Goal: Transaction & Acquisition: Book appointment/travel/reservation

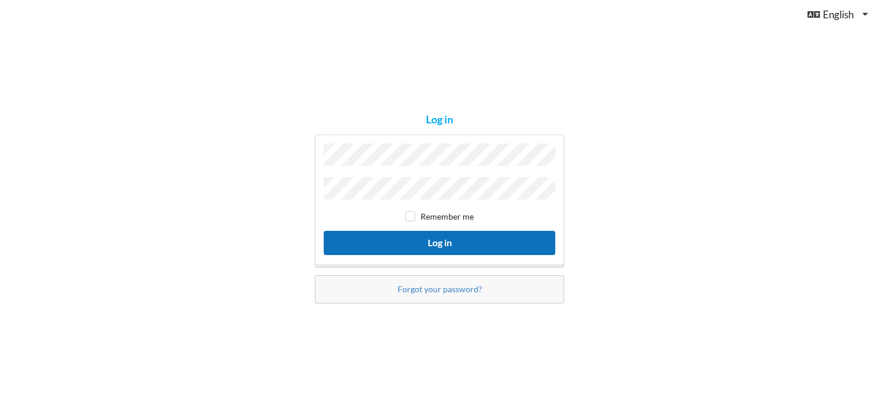
click at [438, 239] on button "Log in" at bounding box center [439, 243] width 231 height 24
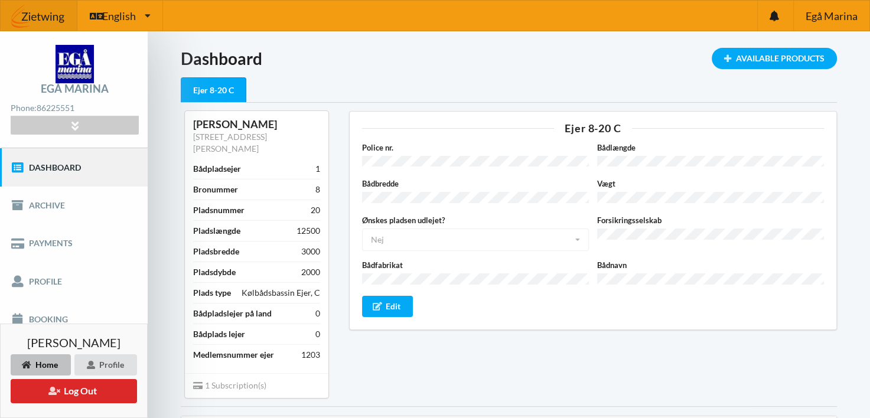
scroll to position [118, 0]
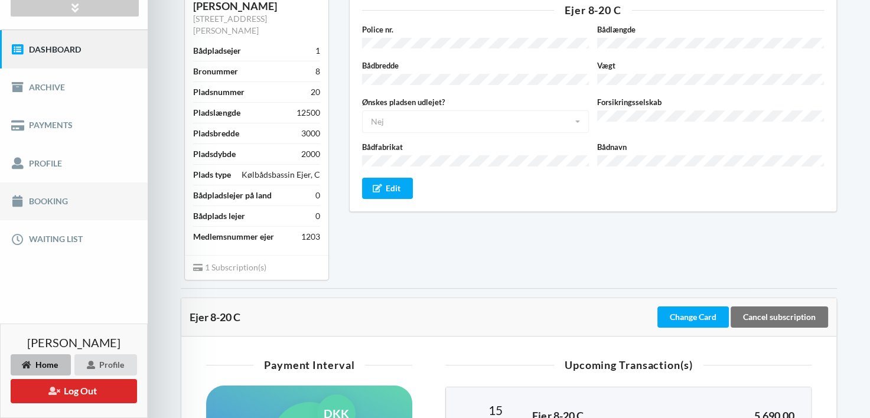
click at [51, 198] on link "Booking" at bounding box center [74, 201] width 148 height 38
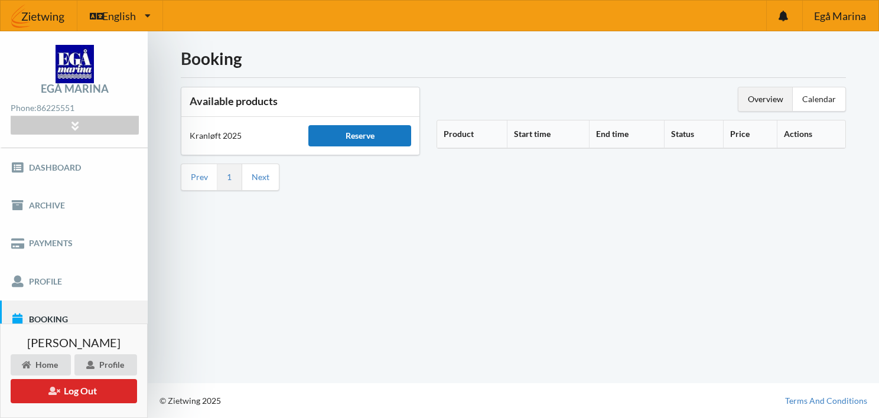
click at [363, 139] on div "Reserve" at bounding box center [359, 135] width 102 height 21
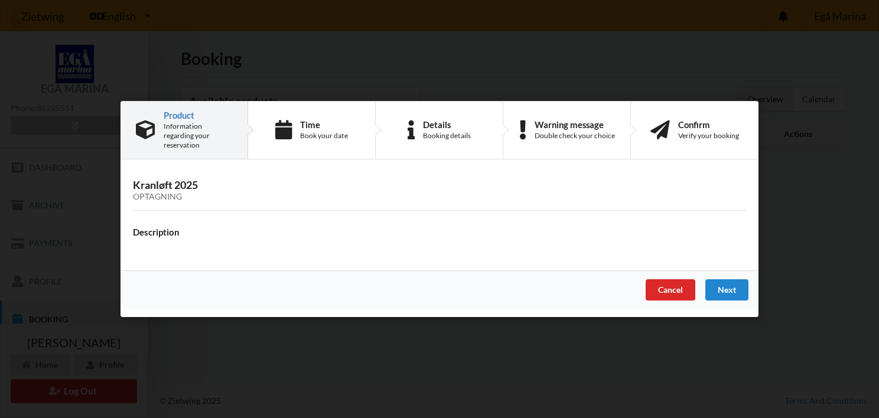
drag, startPoint x: 674, startPoint y: 285, endPoint x: 671, endPoint y: 276, distance: 8.8
click at [674, 283] on div "Cancel" at bounding box center [670, 289] width 50 height 21
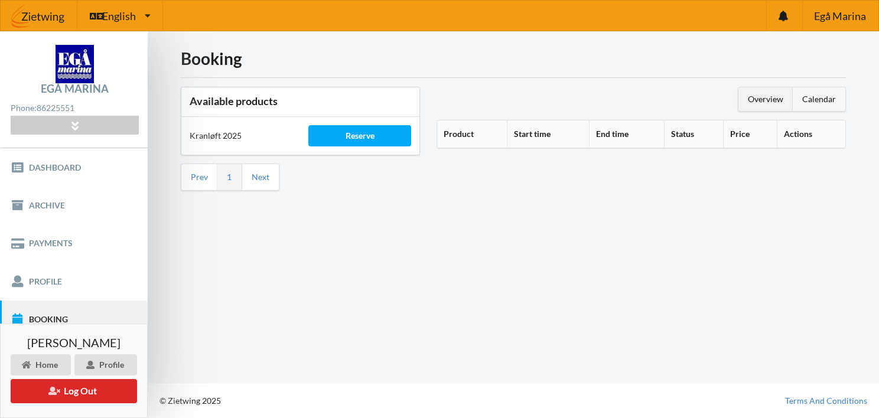
drag, startPoint x: 813, startPoint y: 102, endPoint x: 799, endPoint y: 107, distance: 14.8
click at [813, 102] on div "Calendar" at bounding box center [818, 99] width 53 height 24
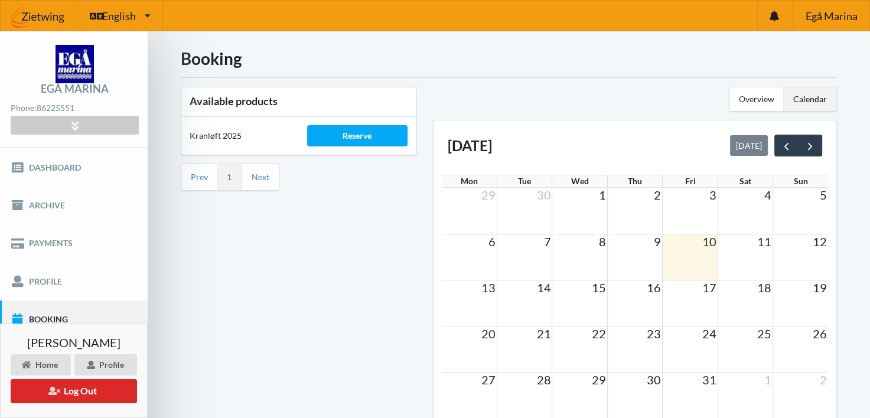
click at [648, 382] on span "30" at bounding box center [653, 380] width 17 height 14
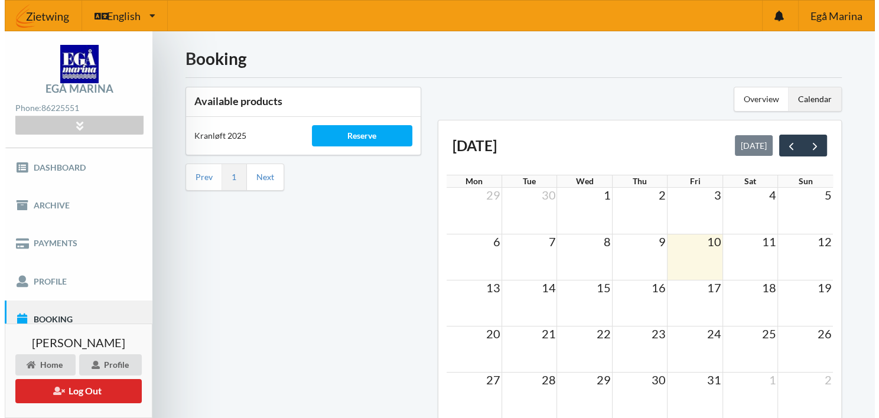
scroll to position [59, 0]
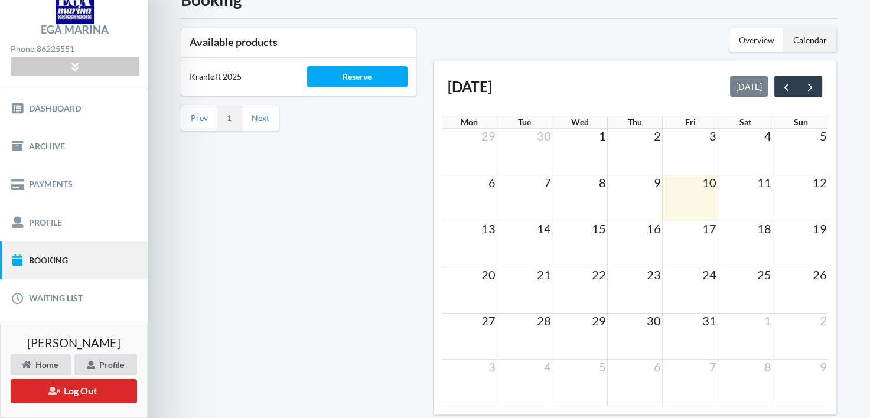
click at [652, 320] on span "30" at bounding box center [653, 321] width 17 height 14
click at [347, 78] on div "Reserve" at bounding box center [357, 76] width 101 height 21
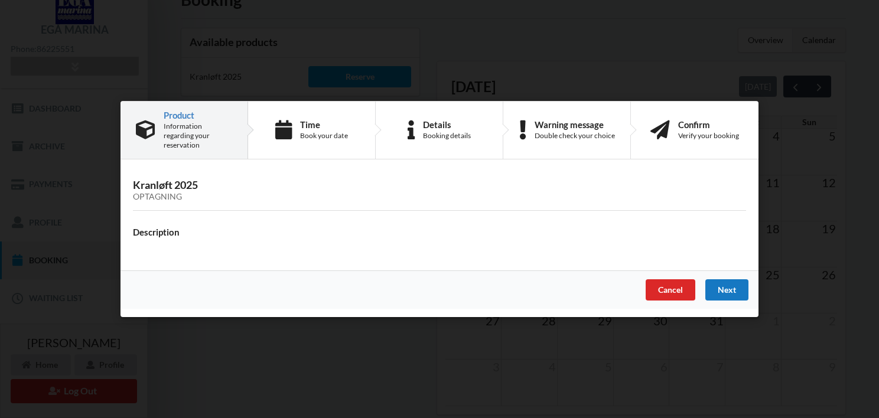
click at [727, 285] on div "Next" at bounding box center [726, 289] width 43 height 21
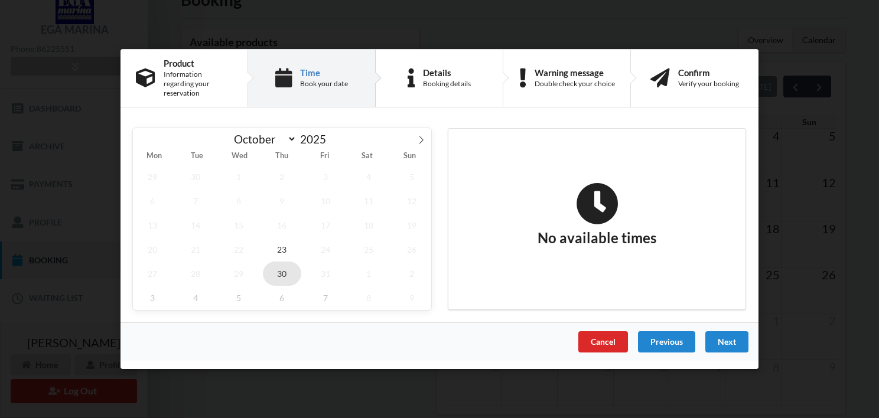
click at [281, 265] on span "30" at bounding box center [282, 274] width 39 height 24
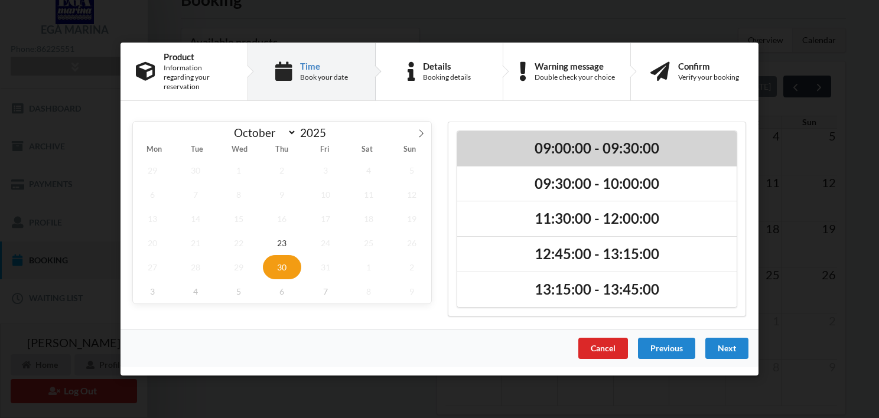
click at [592, 139] on h2 "09:00:00 - 09:30:00" at bounding box center [596, 148] width 263 height 18
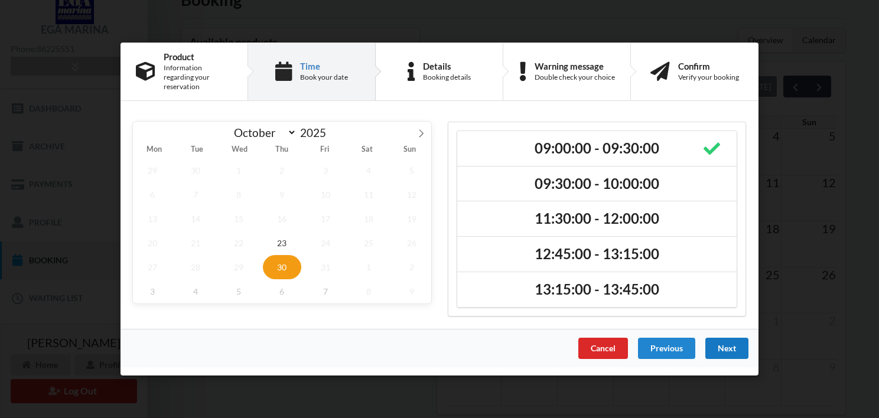
click at [722, 345] on div "Next" at bounding box center [726, 348] width 43 height 21
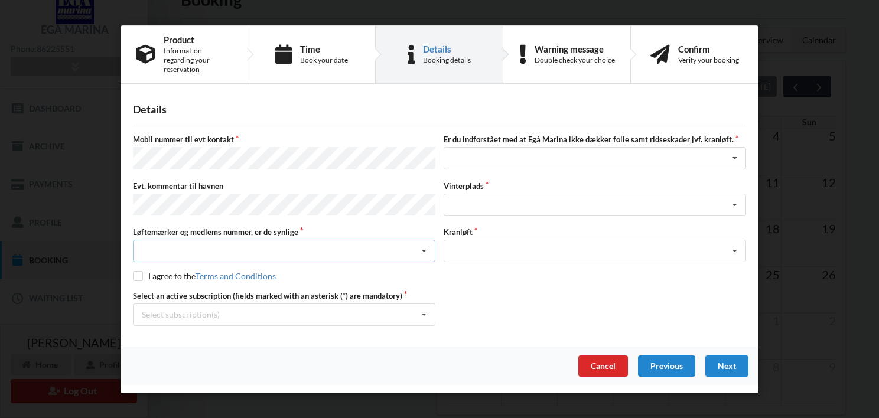
click at [422, 242] on icon at bounding box center [424, 251] width 18 height 22
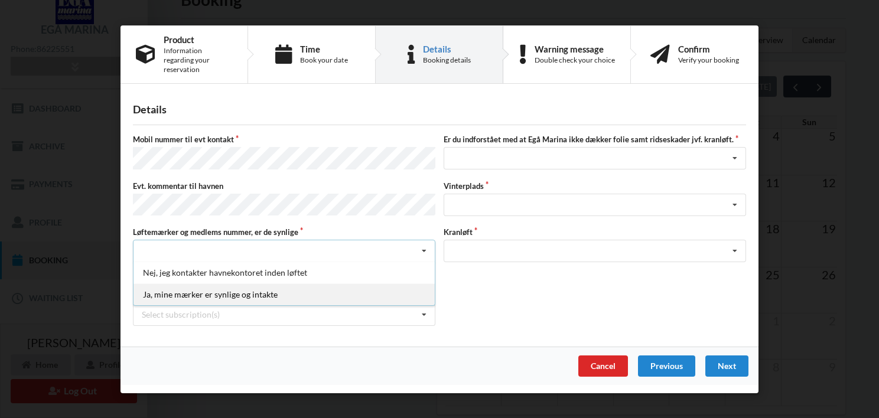
click at [230, 288] on div "Ja, mine mærker er synlige og intakte" at bounding box center [283, 294] width 301 height 22
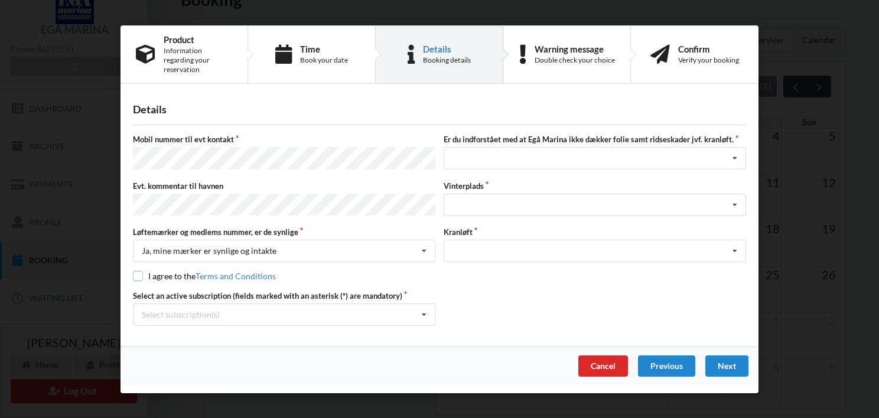
click at [138, 271] on input "checkbox" at bounding box center [138, 276] width 10 height 10
checkbox input "true"
click at [423, 305] on icon at bounding box center [424, 315] width 18 height 22
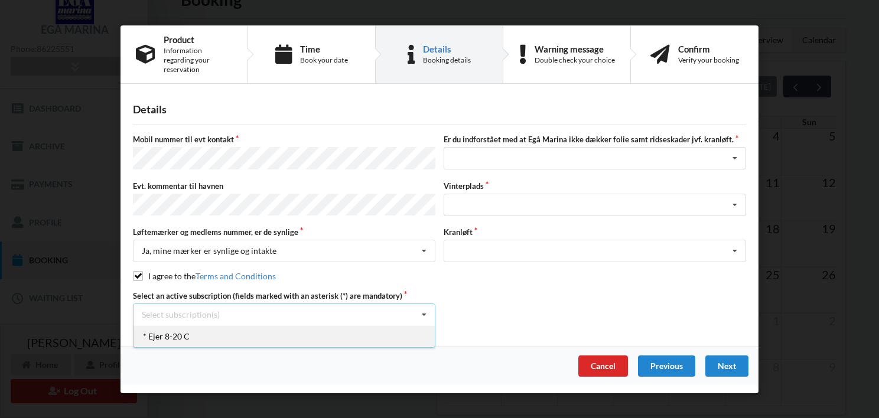
click at [185, 328] on div "* Ejer 8-20 C" at bounding box center [283, 336] width 301 height 22
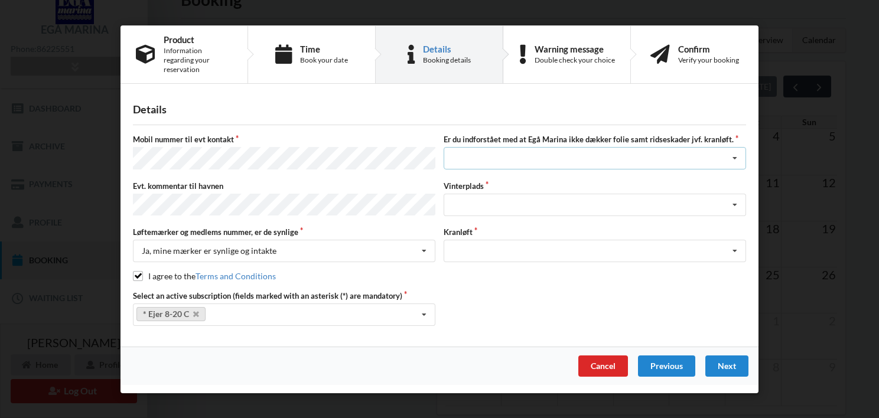
click at [738, 154] on icon at bounding box center [735, 159] width 18 height 22
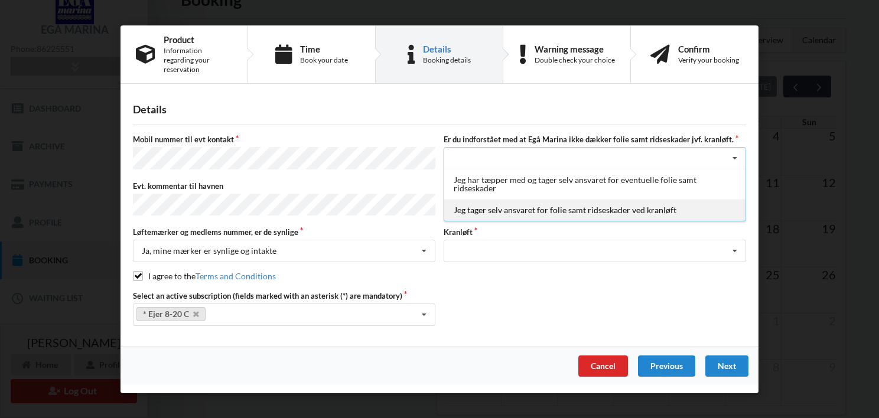
click at [510, 210] on div "Jeg tager selv ansvaret for folie samt ridseskader ved kranløft" at bounding box center [594, 210] width 301 height 22
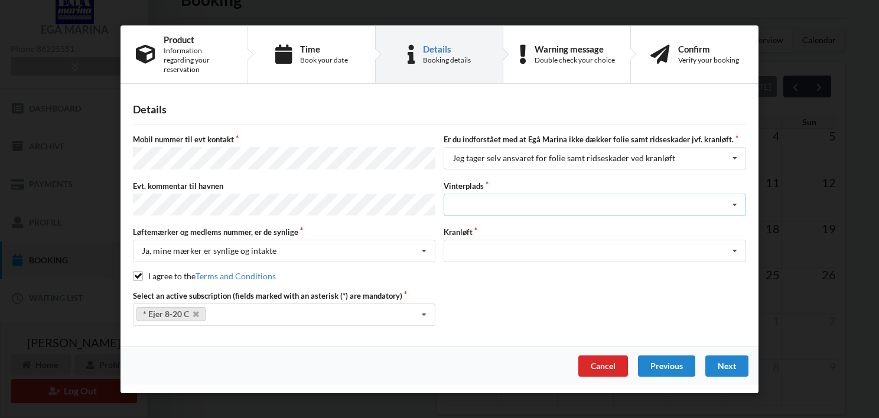
click at [735, 200] on icon at bounding box center [735, 205] width 18 height 22
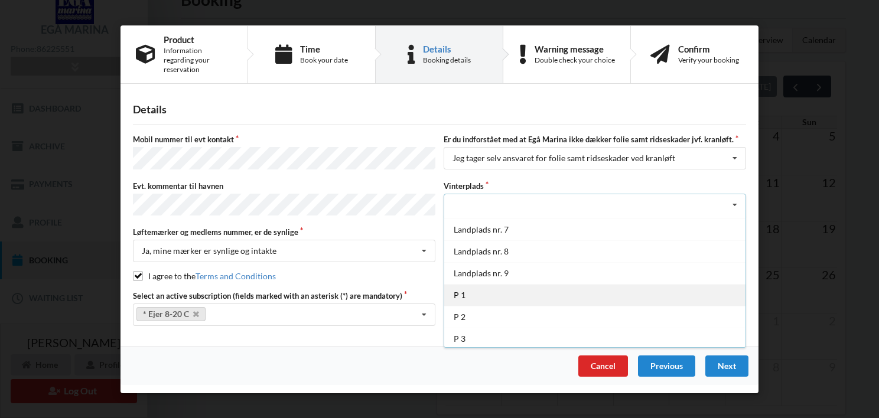
scroll to position [0, 0]
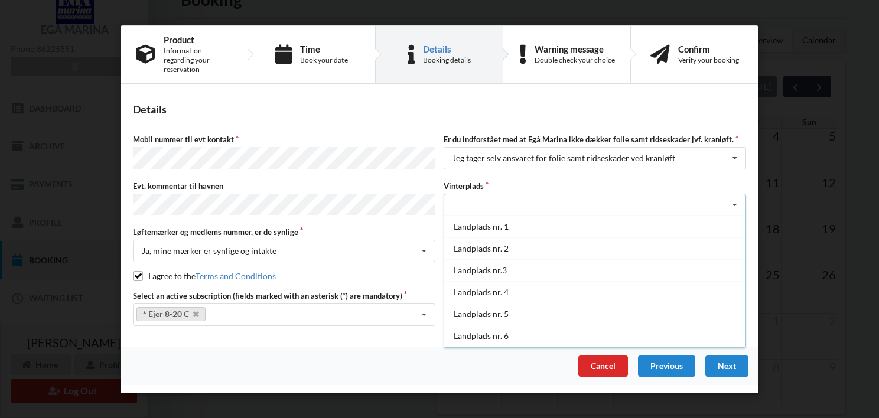
click at [751, 156] on div "Details Mobil nummer til evt kontakt Er du indforstået med at Egå Marina ikke d…" at bounding box center [439, 219] width 638 height 255
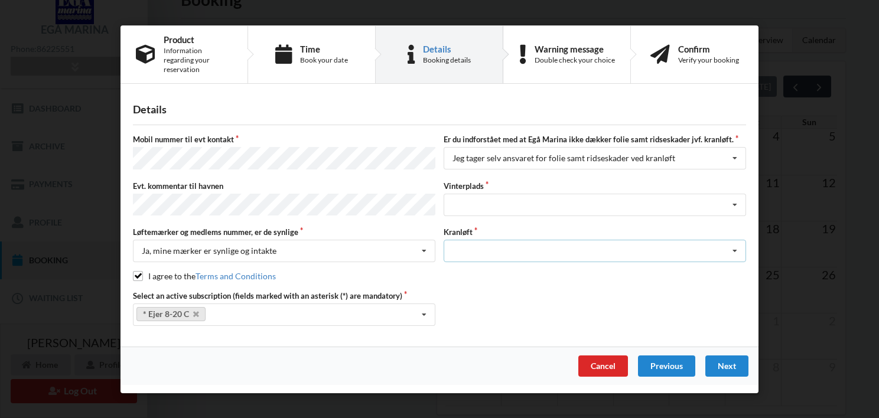
click at [734, 240] on icon at bounding box center [735, 251] width 18 height 22
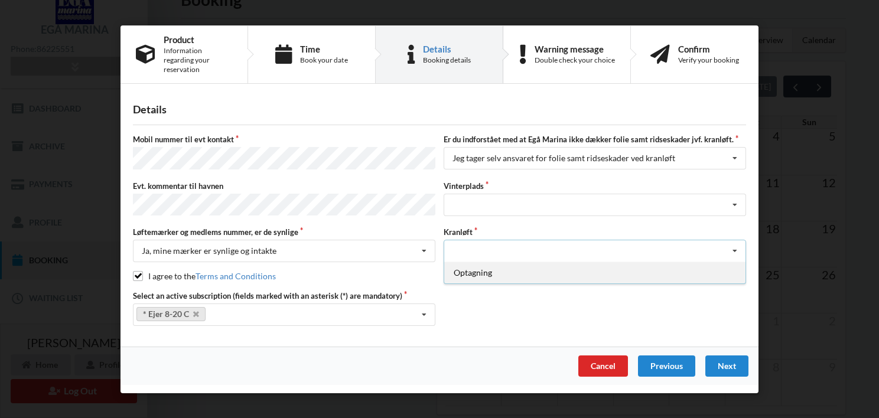
click at [477, 265] on div "Optagning" at bounding box center [594, 273] width 301 height 22
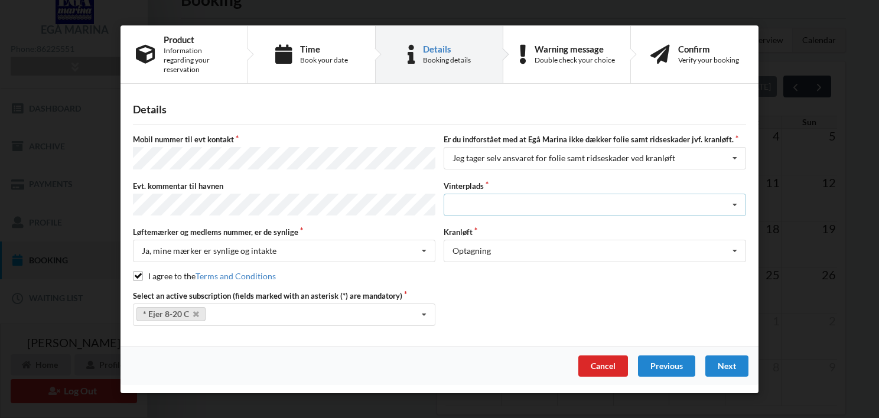
click at [736, 199] on icon at bounding box center [735, 205] width 18 height 22
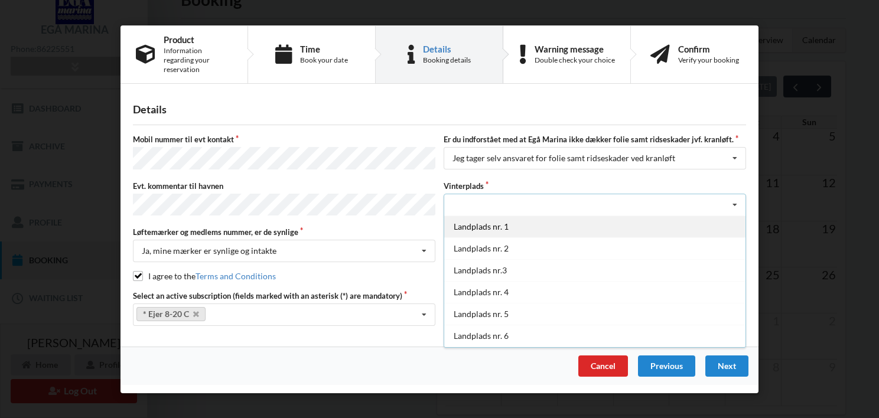
click at [507, 222] on div "Landplads nr. 1" at bounding box center [594, 226] width 301 height 22
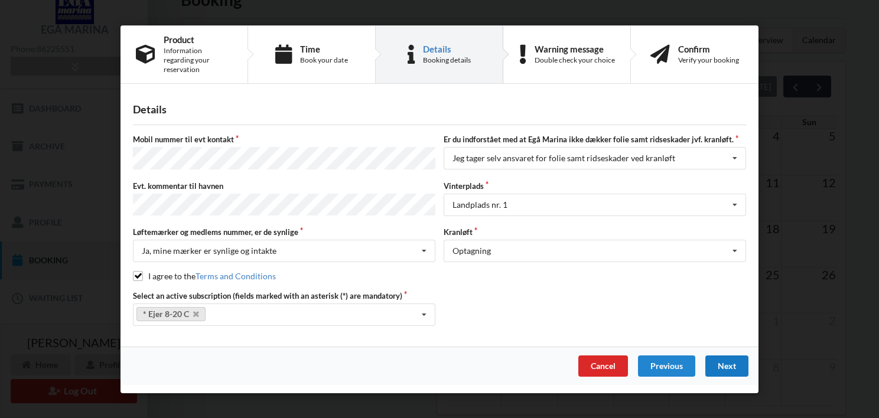
click at [722, 361] on div "Next" at bounding box center [726, 365] width 43 height 21
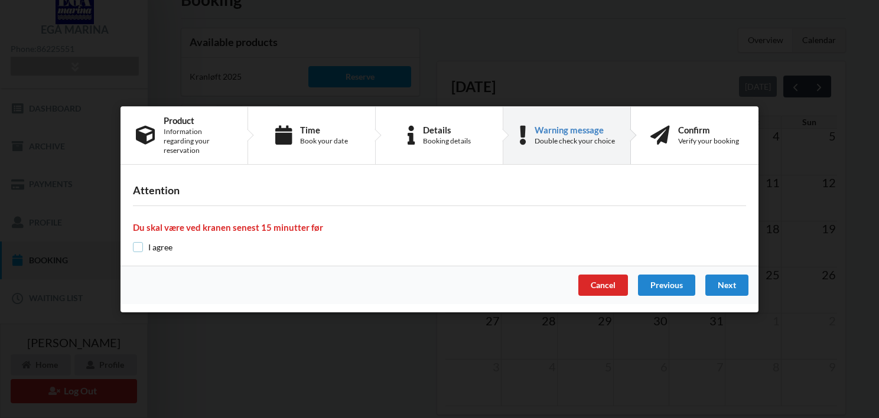
click at [136, 242] on input "checkbox" at bounding box center [138, 247] width 10 height 10
checkbox input "true"
click at [720, 280] on div "Next" at bounding box center [726, 285] width 43 height 21
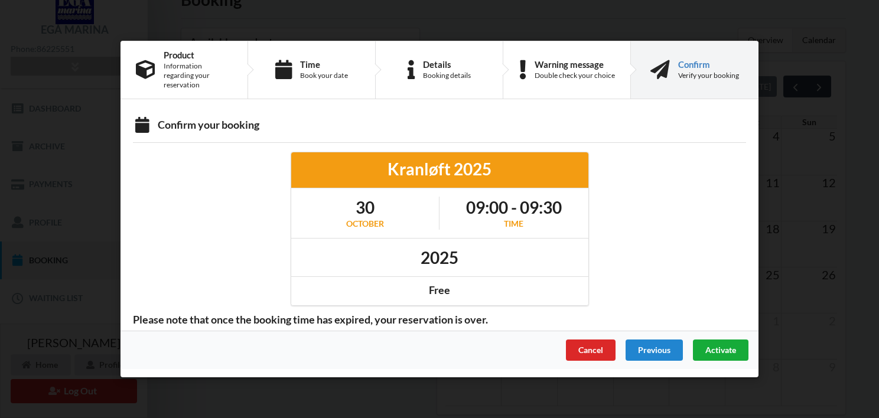
click at [720, 345] on span "Activate" at bounding box center [720, 350] width 31 height 10
